Goal: Information Seeking & Learning: Understand process/instructions

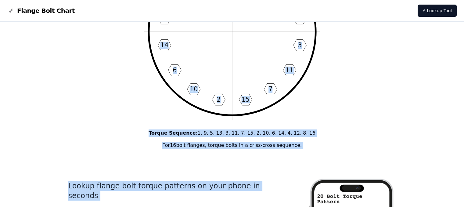
scroll to position [123, 0]
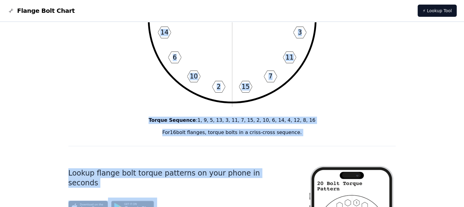
drag, startPoint x: 194, startPoint y: 38, endPoint x: 301, endPoint y: 132, distance: 142.7
copy div "16 Bolt Torque Pattern 1 9 5 13 3 11 7 15 2 10 6 14 4 12 8 16 Torque Sequence :…"
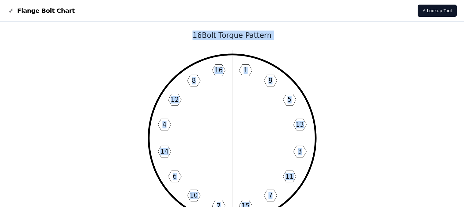
scroll to position [0, 0]
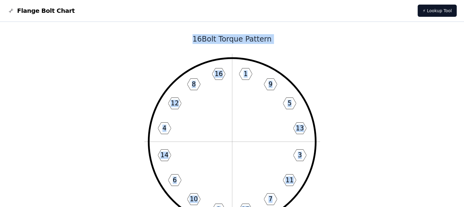
drag, startPoint x: 336, startPoint y: 0, endPoint x: 330, endPoint y: 80, distance: 80.2
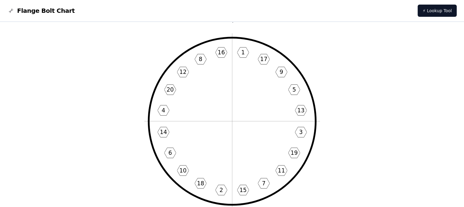
scroll to position [31, 0]
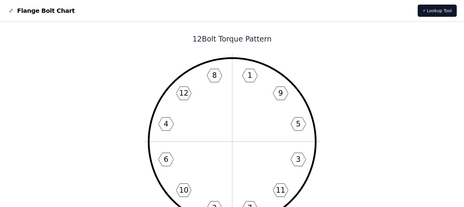
scroll to position [5, 0]
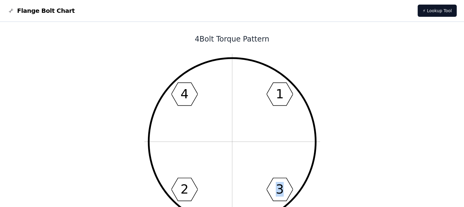
drag, startPoint x: 348, startPoint y: 175, endPoint x: 382, endPoint y: 109, distance: 74.8
